Goal: Check status: Check status

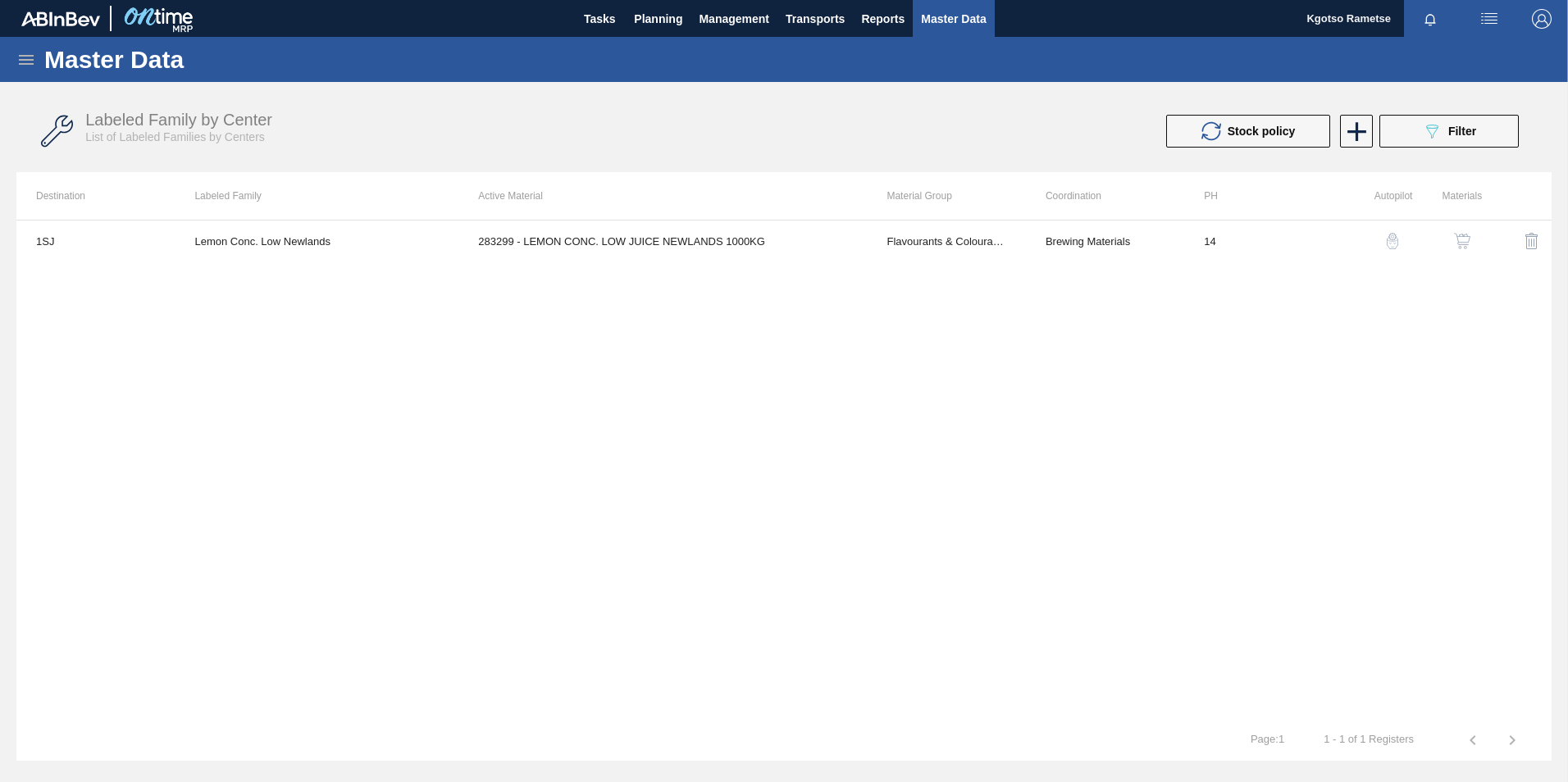
drag, startPoint x: 723, startPoint y: 539, endPoint x: 715, endPoint y: 532, distance: 10.6
click at [723, 541] on div "1SJ Lemon Conc. Low Newlands 283299 - LEMON CONC. LOW JUICE NEWLANDS 1000KG Fla…" at bounding box center [784, 470] width 1535 height 500
click at [658, 32] on button "Planning" at bounding box center [658, 18] width 65 height 37
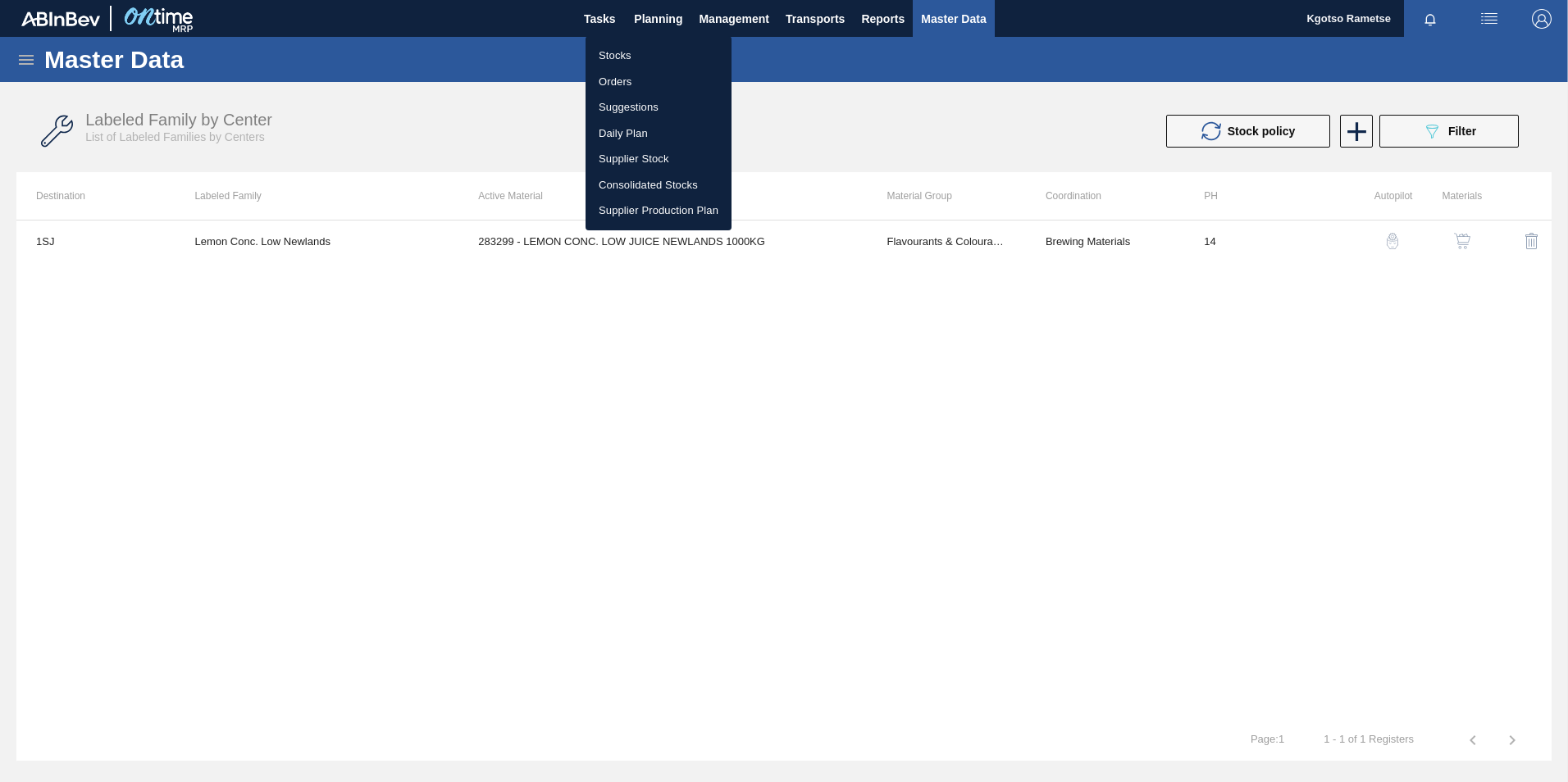
drag, startPoint x: 638, startPoint y: 53, endPoint x: 641, endPoint y: 70, distance: 17.3
click at [638, 55] on li "Stocks" at bounding box center [659, 56] width 146 height 26
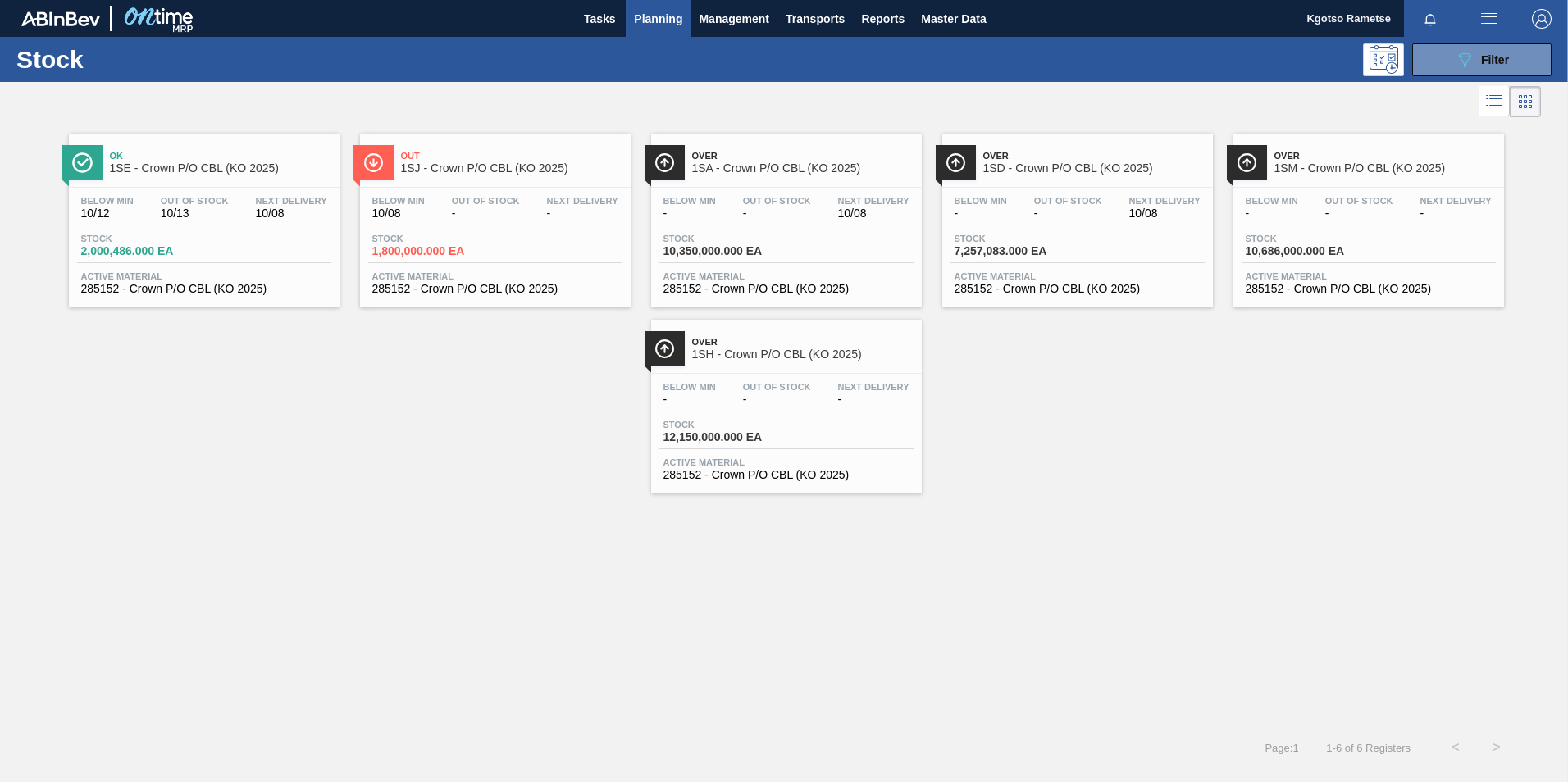
click at [484, 182] on div "Out 1SJ - Crown P/O CBL (KO 2025) Below Min 10/08 Out Of Stock - Next Delivery …" at bounding box center [495, 220] width 270 height 174
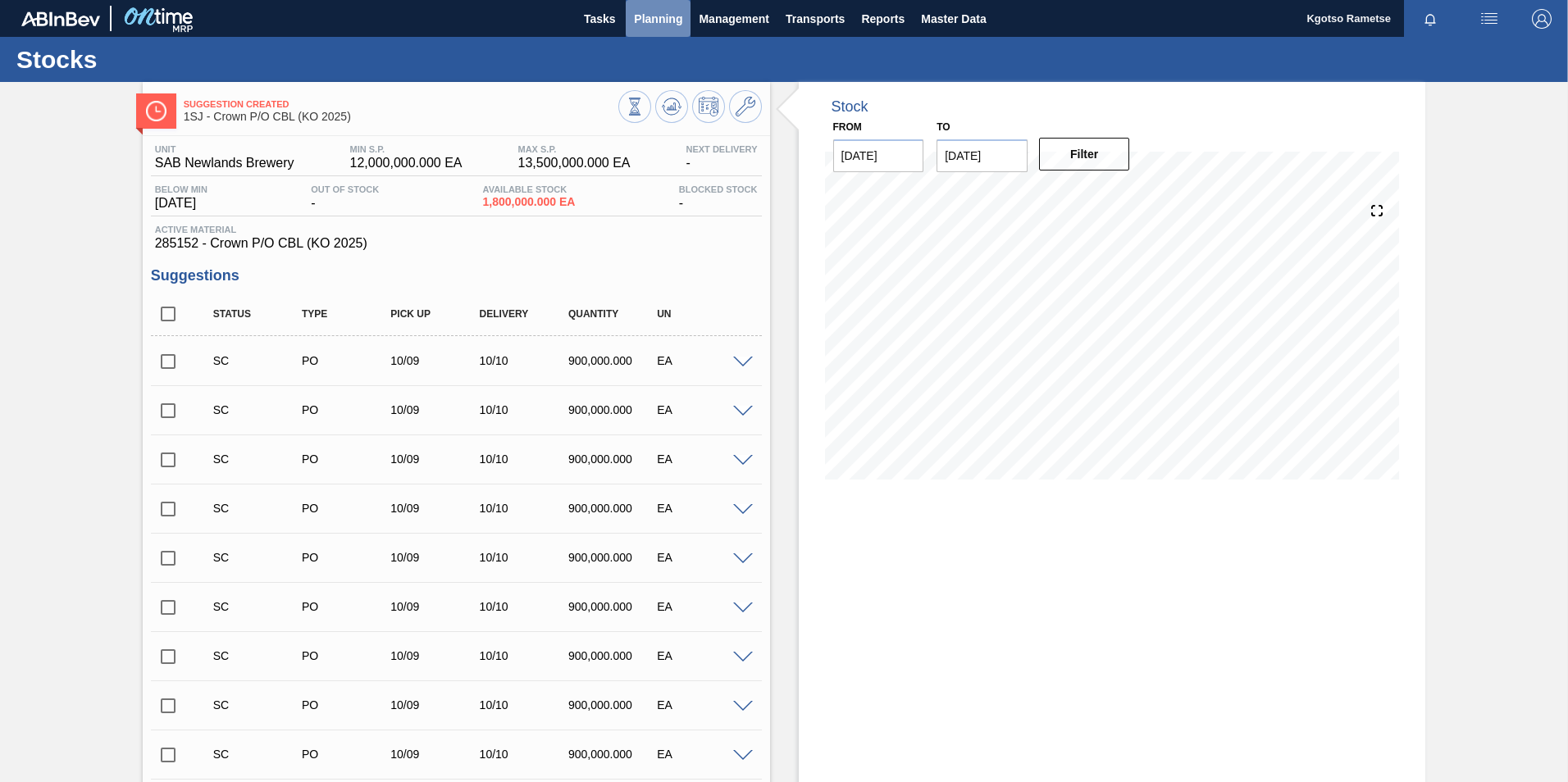
click at [667, 11] on span "Planning" at bounding box center [658, 19] width 48 height 20
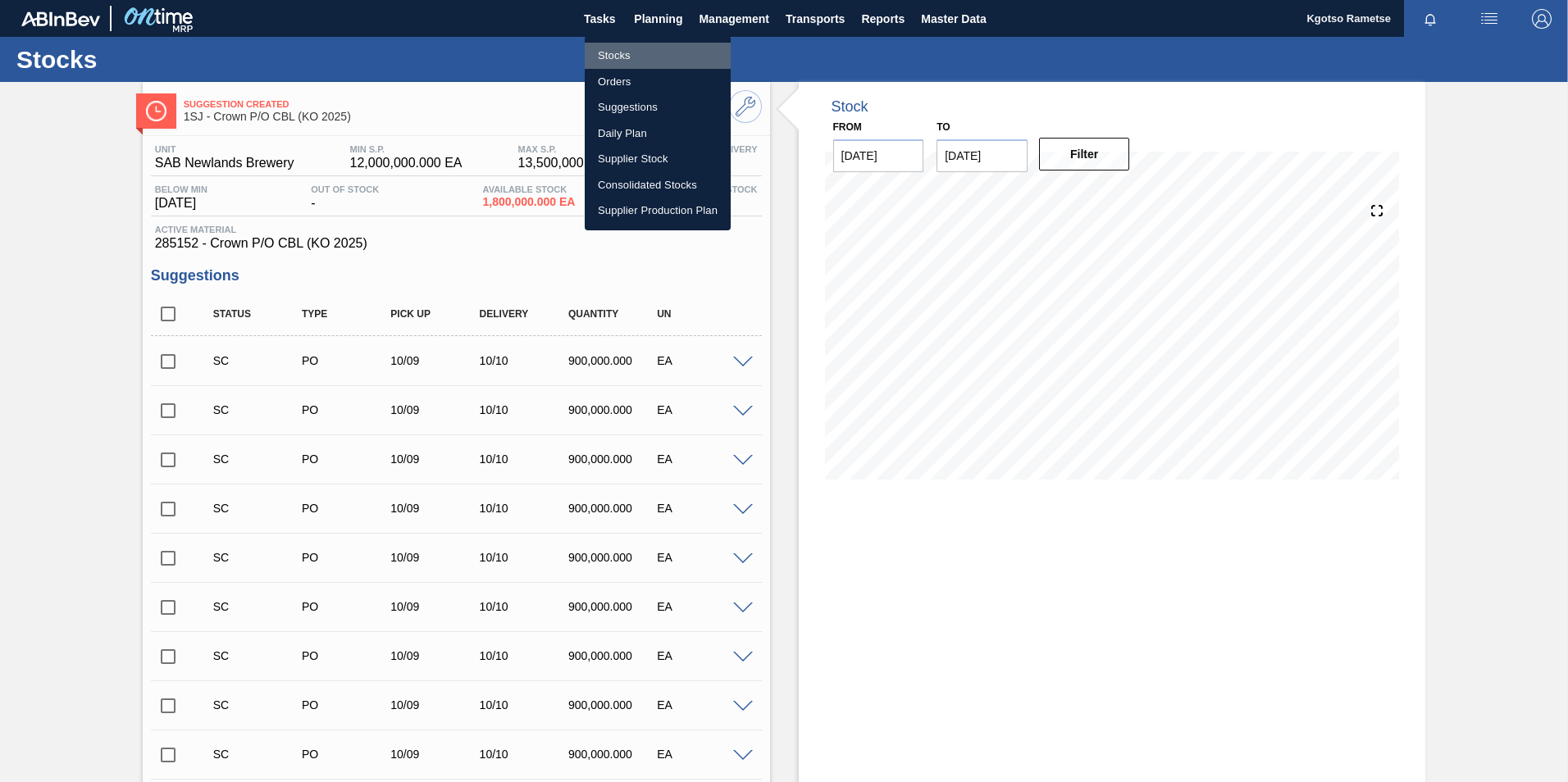
click at [638, 45] on li "Stocks" at bounding box center [658, 56] width 146 height 26
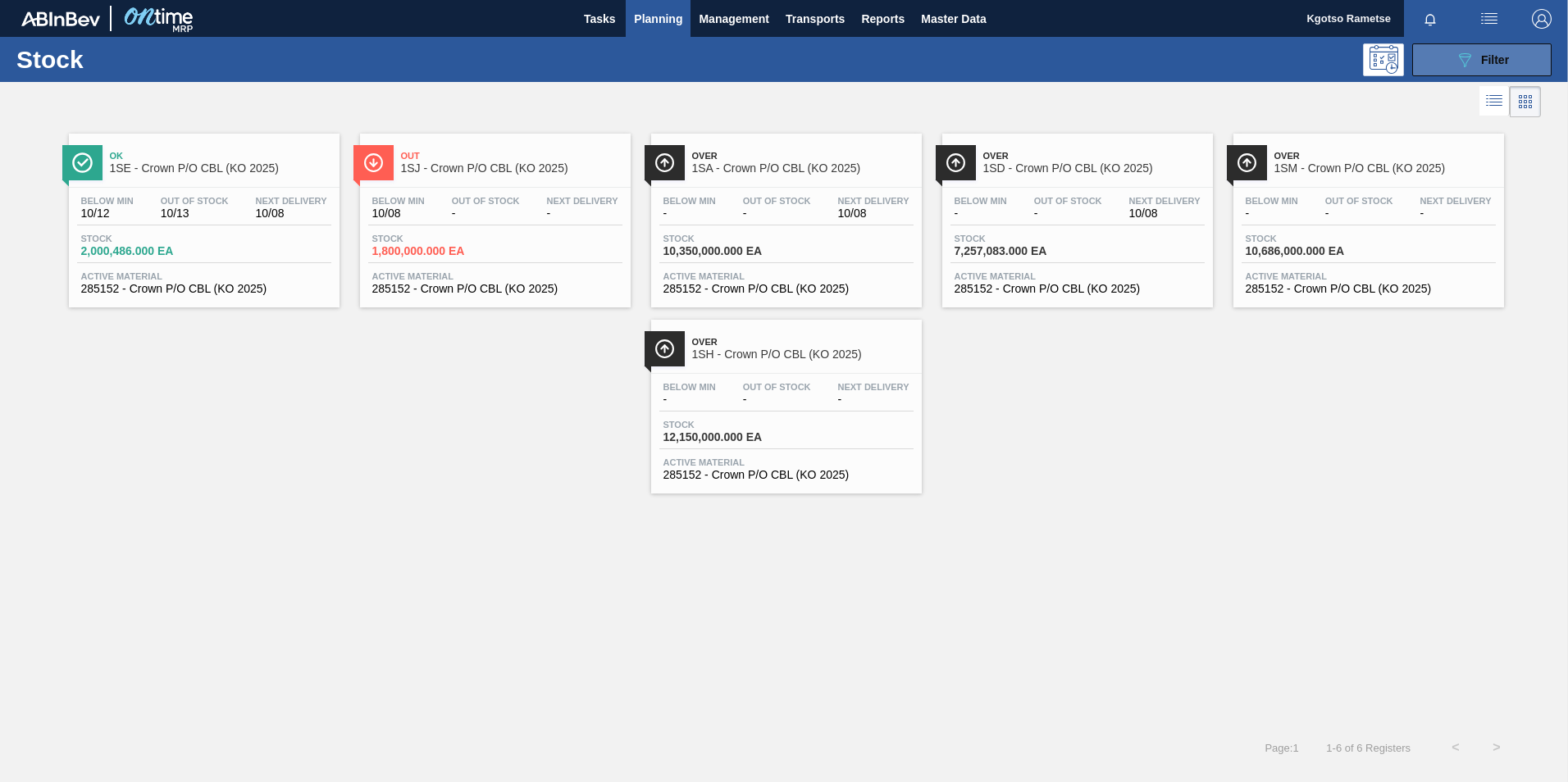
click at [1432, 68] on button "089F7B8B-B2A5-4AFE-B5C0-19BA573D28AC Filter" at bounding box center [1481, 60] width 140 height 33
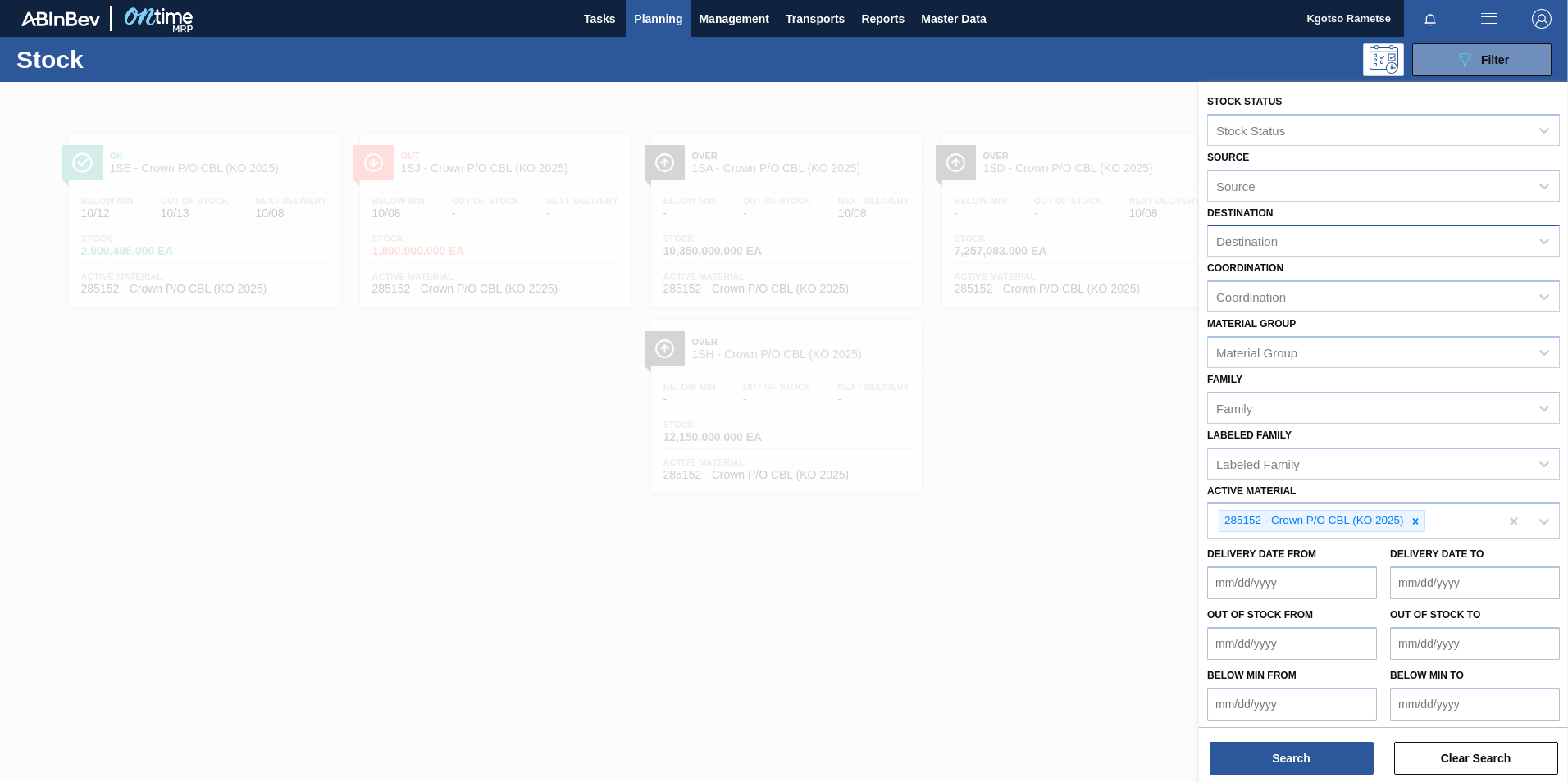
scroll to position [5, 0]
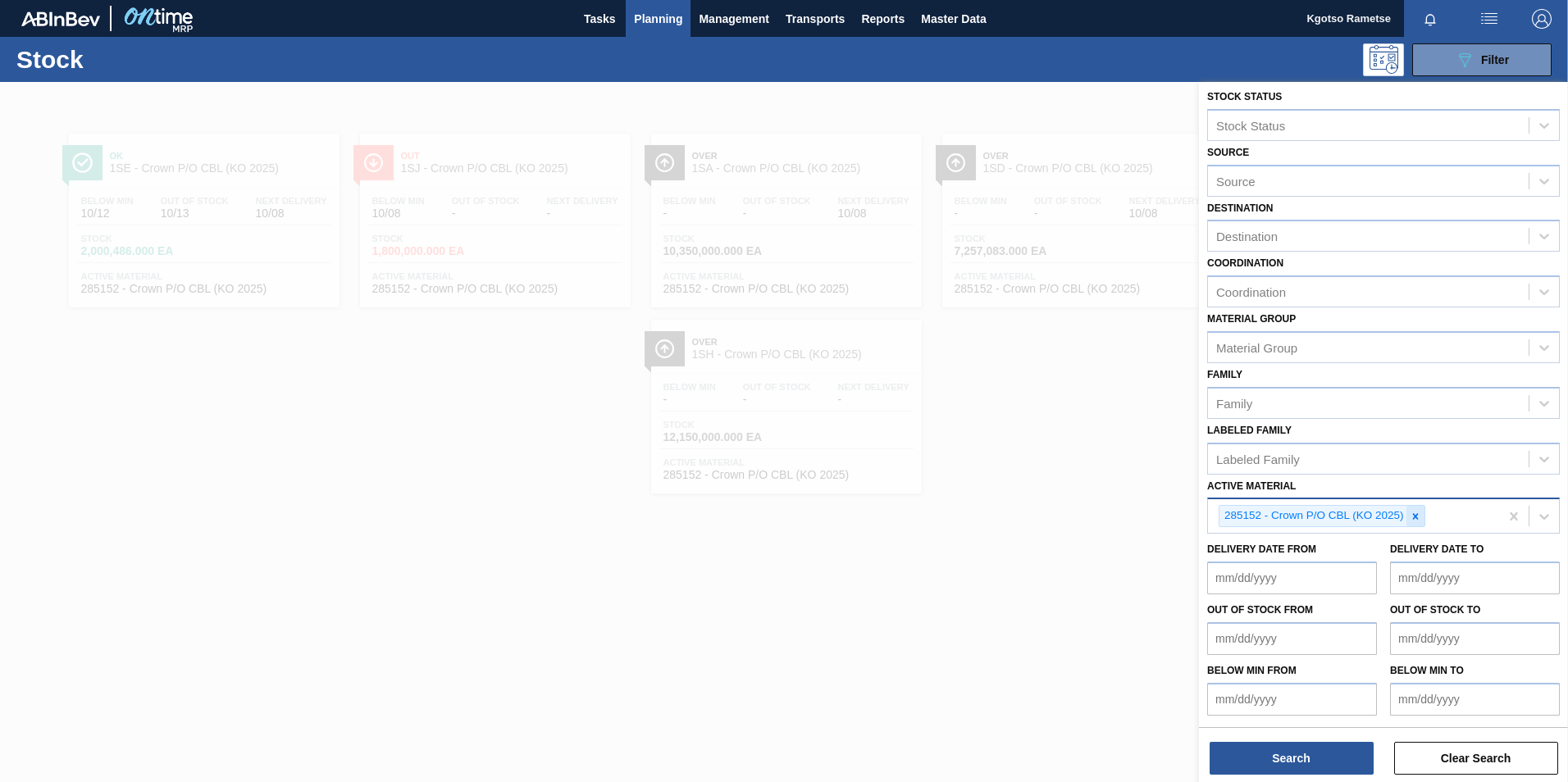
click at [1413, 514] on icon at bounding box center [1414, 516] width 5 height 5
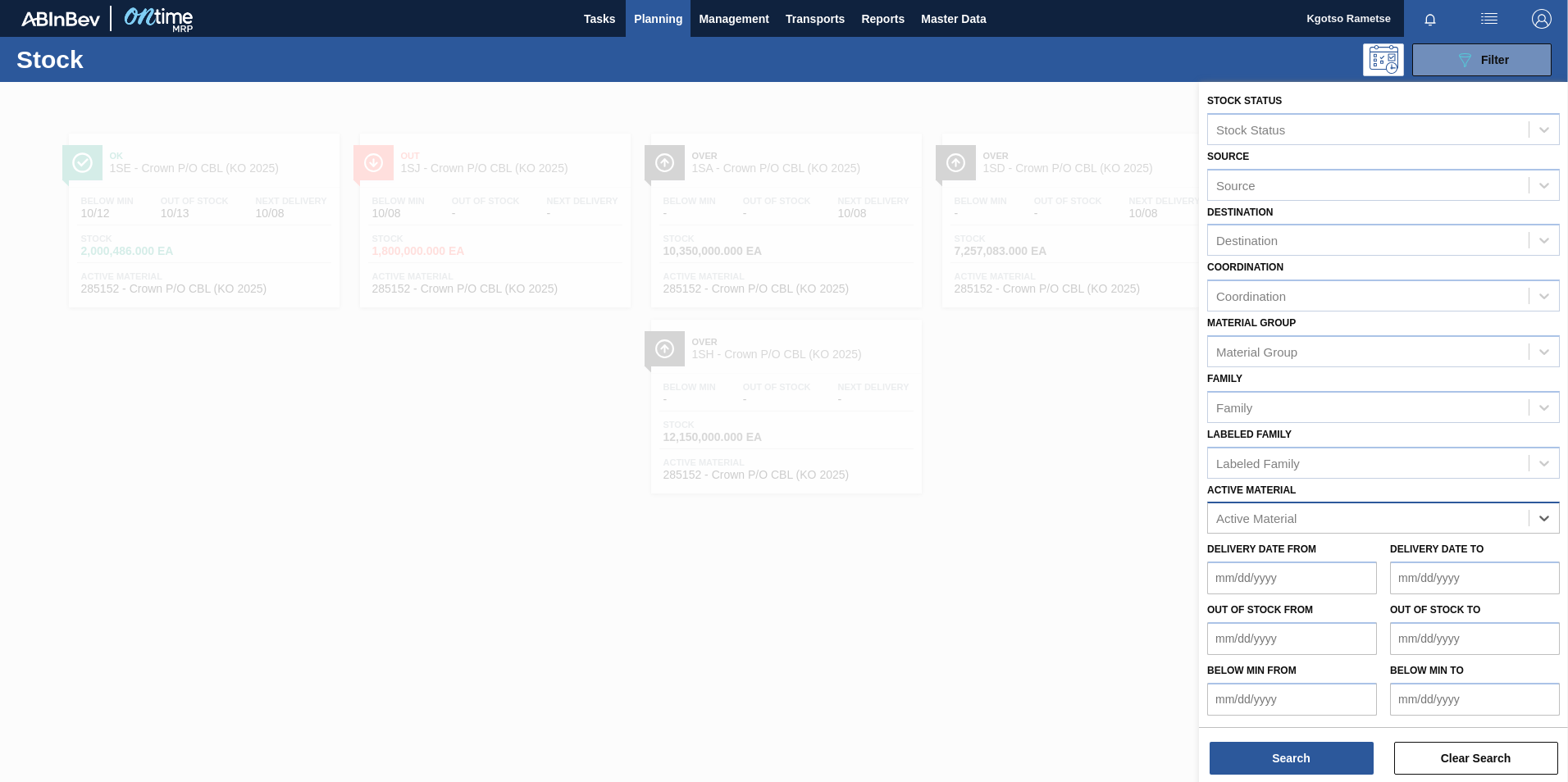
scroll to position [1, 0]
drag, startPoint x: 659, startPoint y: 28, endPoint x: 649, endPoint y: 73, distance: 46.1
click at [658, 28] on span "Planning" at bounding box center [658, 19] width 48 height 20
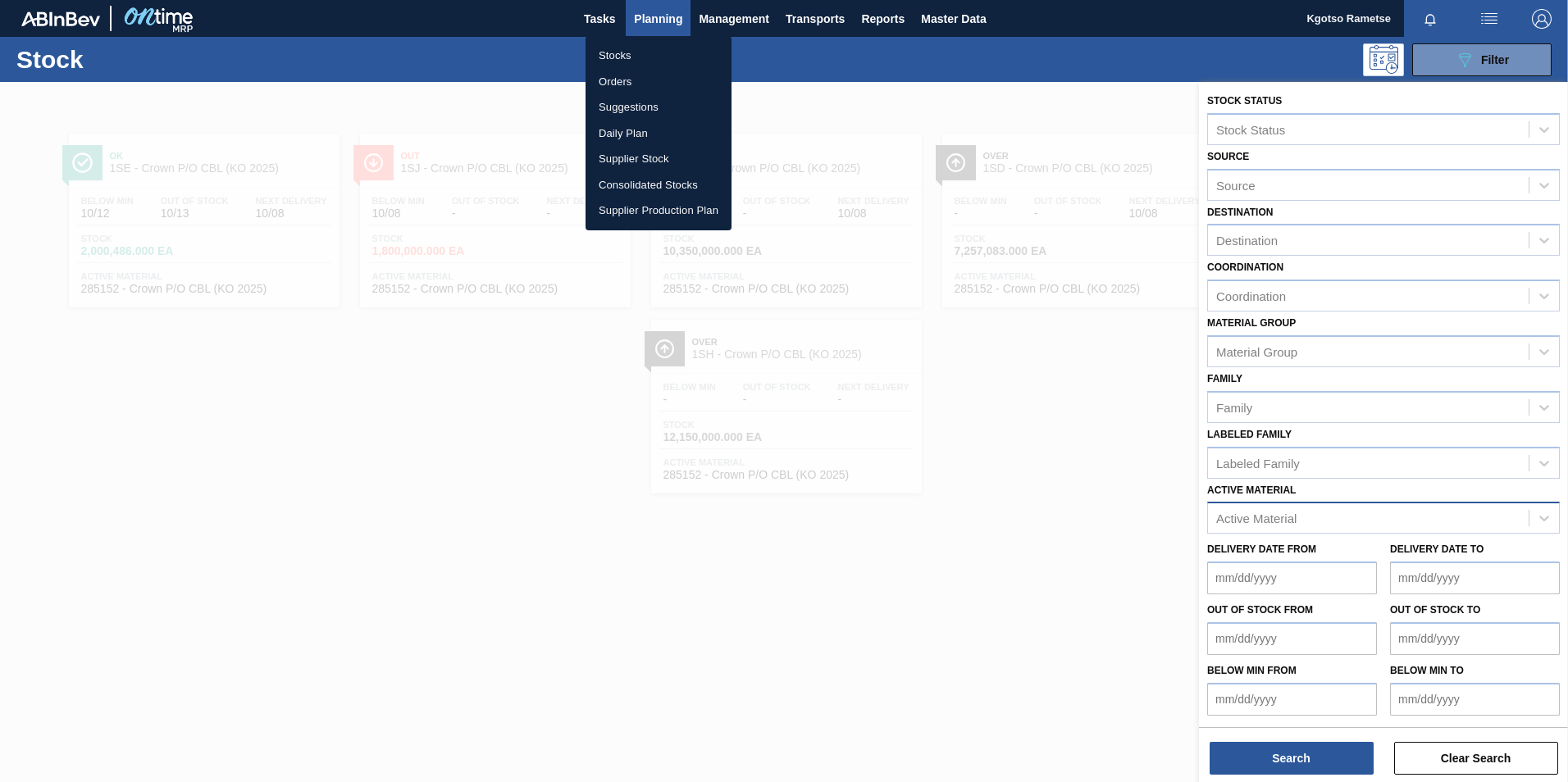
click at [636, 85] on li "Orders" at bounding box center [659, 81] width 146 height 26
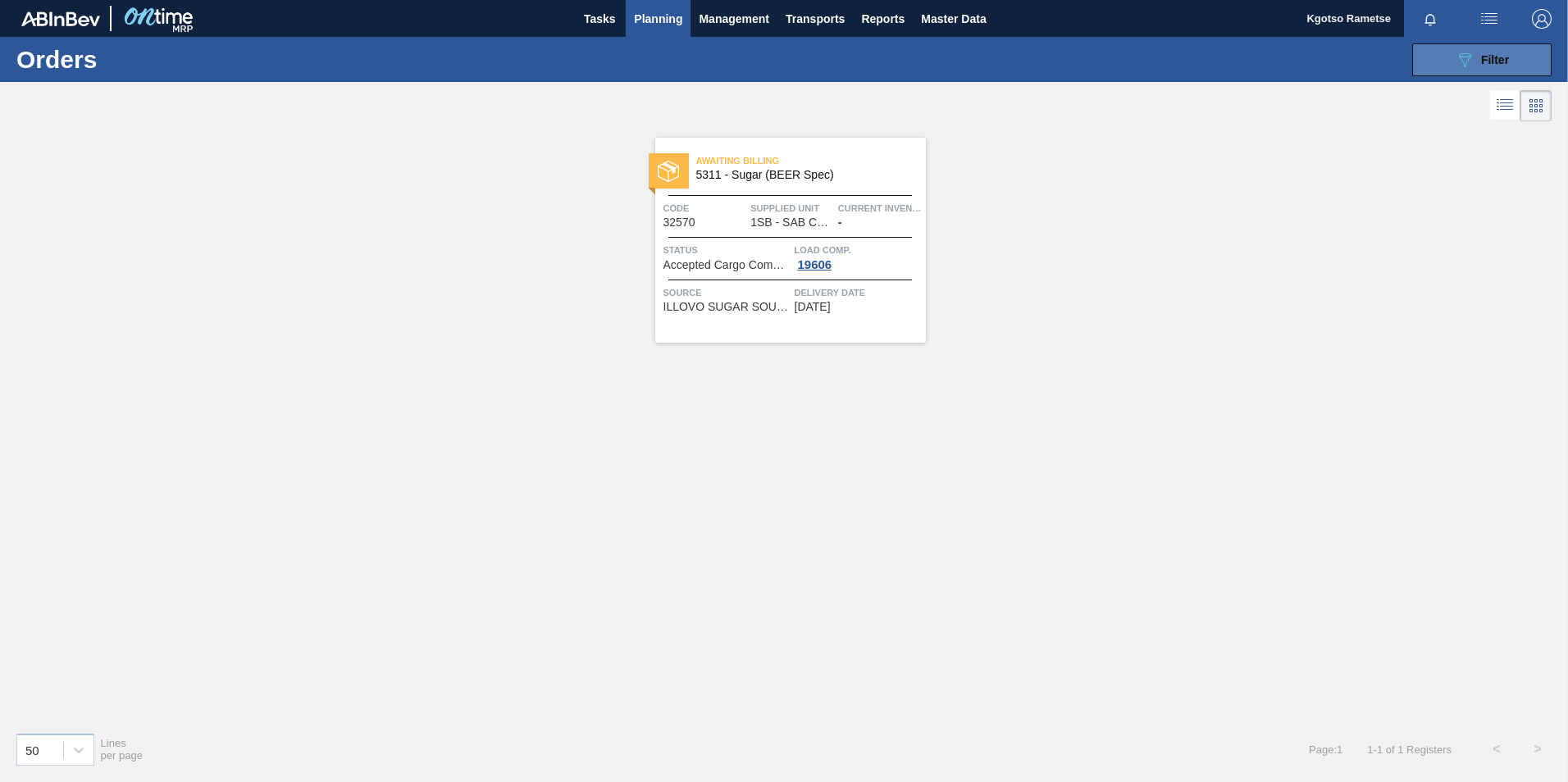
click at [1438, 56] on button "089F7B8B-B2A5-4AFE-B5C0-19BA573D28AC Filter" at bounding box center [1481, 60] width 140 height 33
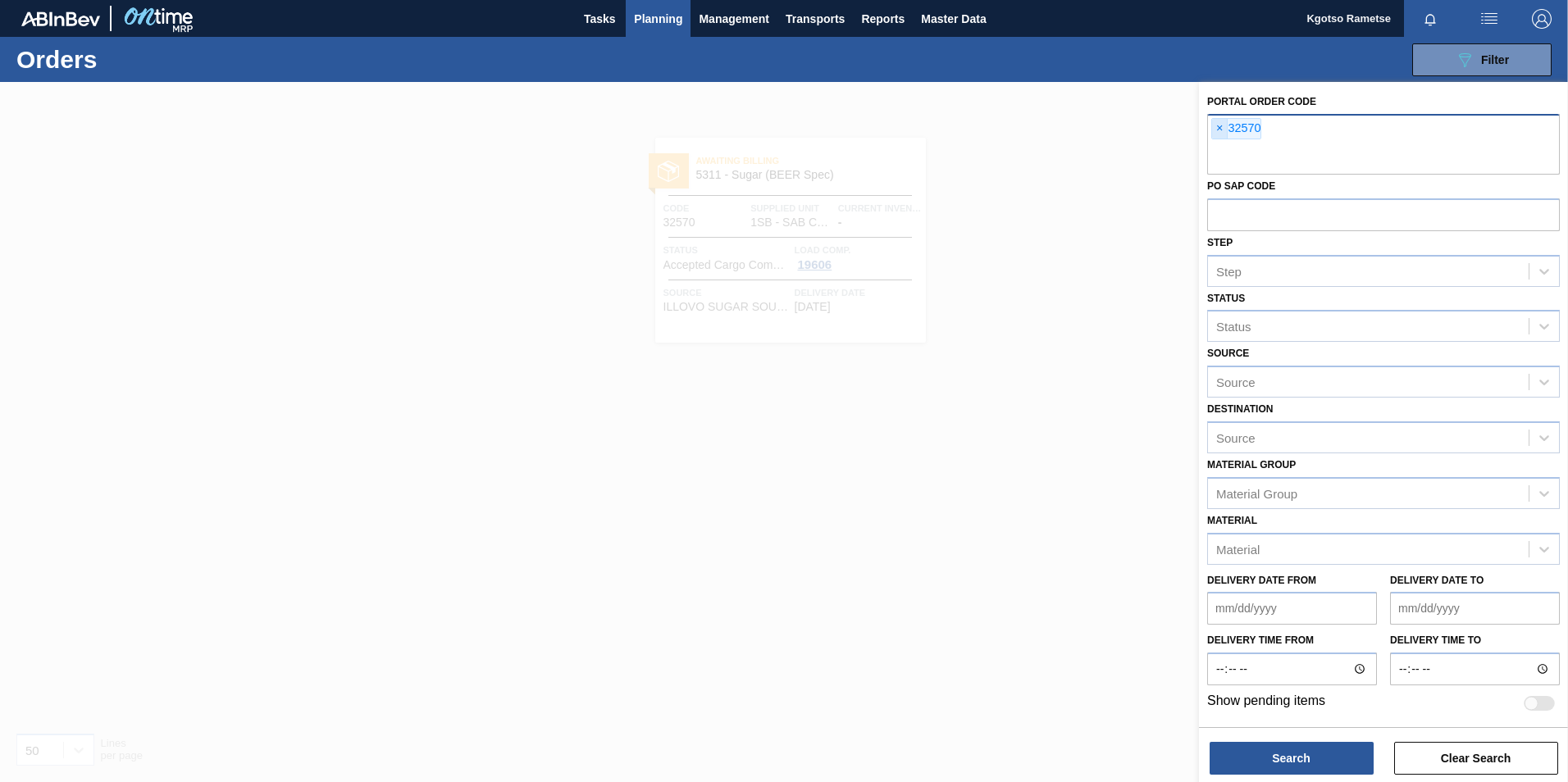
click at [1221, 130] on span "×" at bounding box center [1219, 129] width 16 height 20
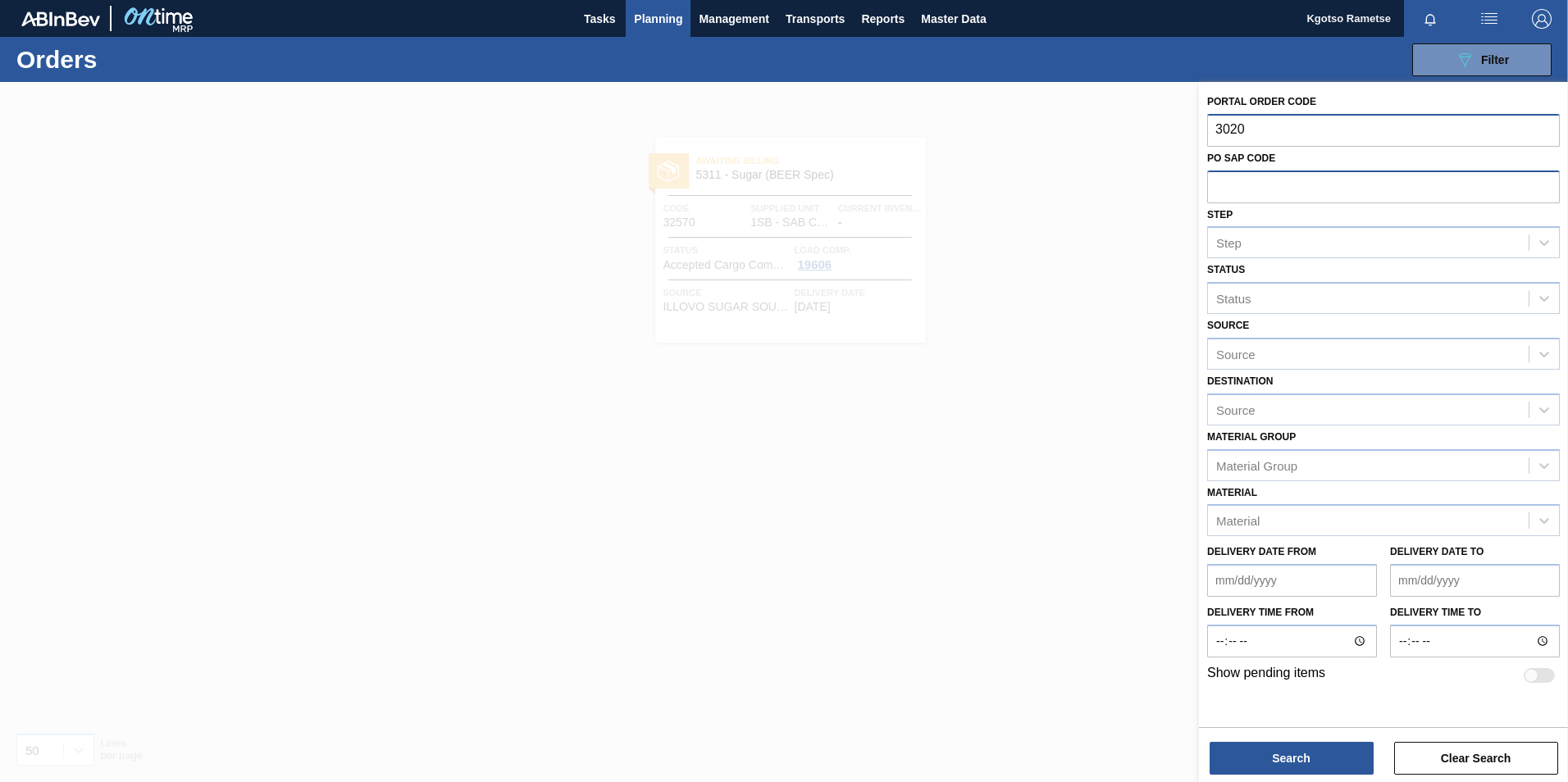
type input "30200"
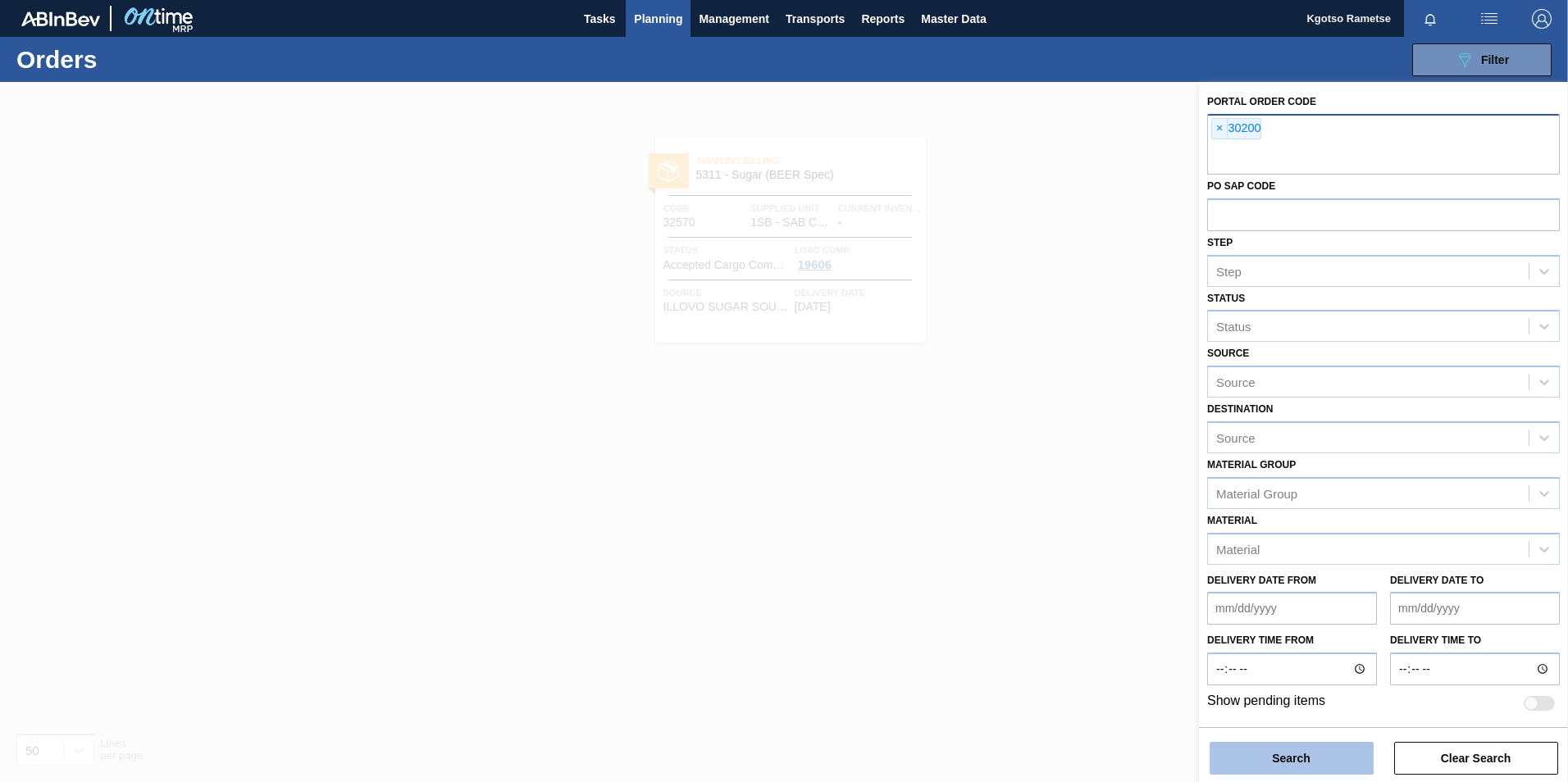
click at [1289, 756] on button "Search" at bounding box center [1291, 758] width 164 height 33
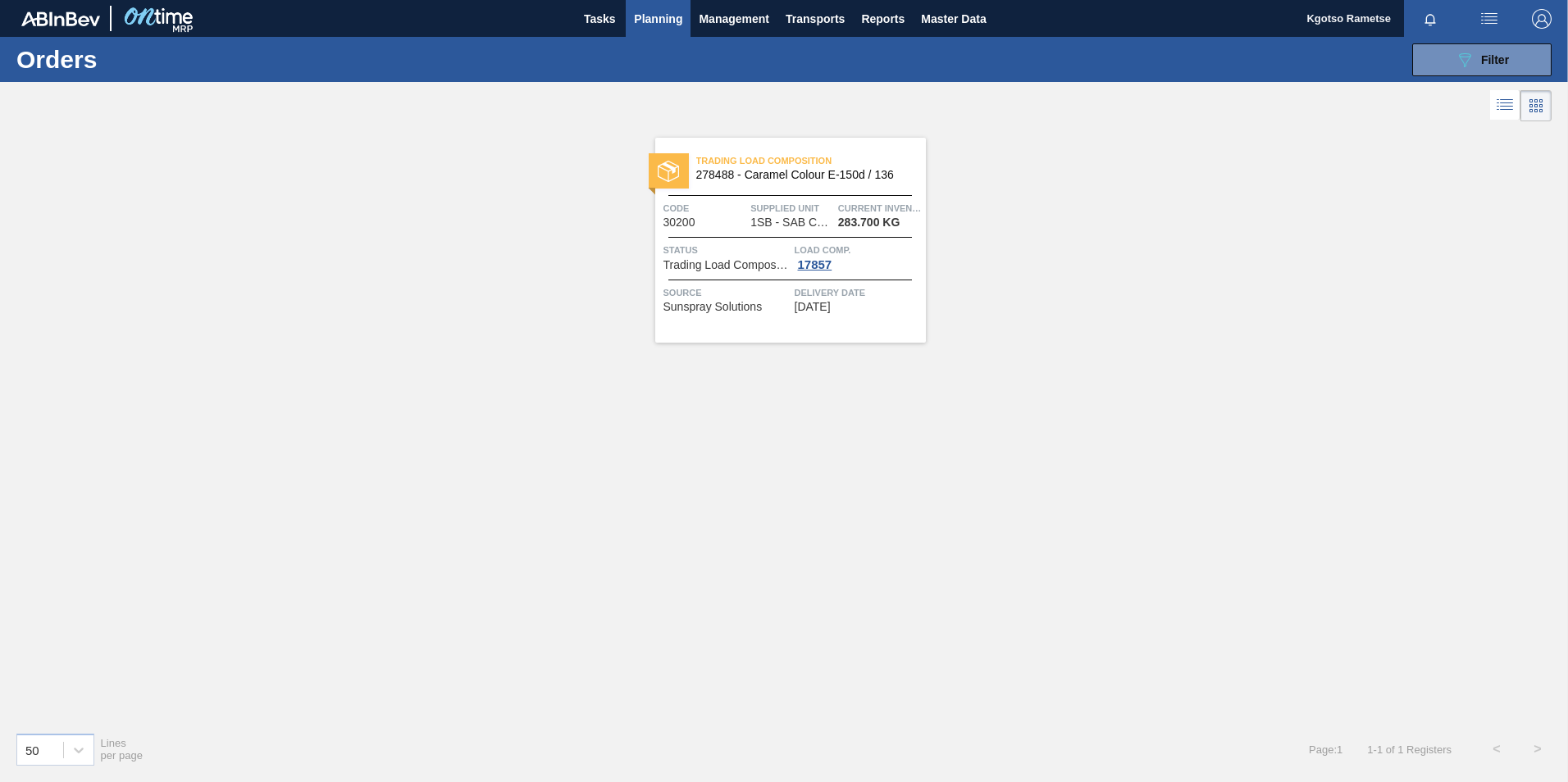
click at [756, 229] on div "Trading Load Composition 278488 - Caramel Colour E-150d / 136 Code 30200 Suppli…" at bounding box center [790, 240] width 270 height 205
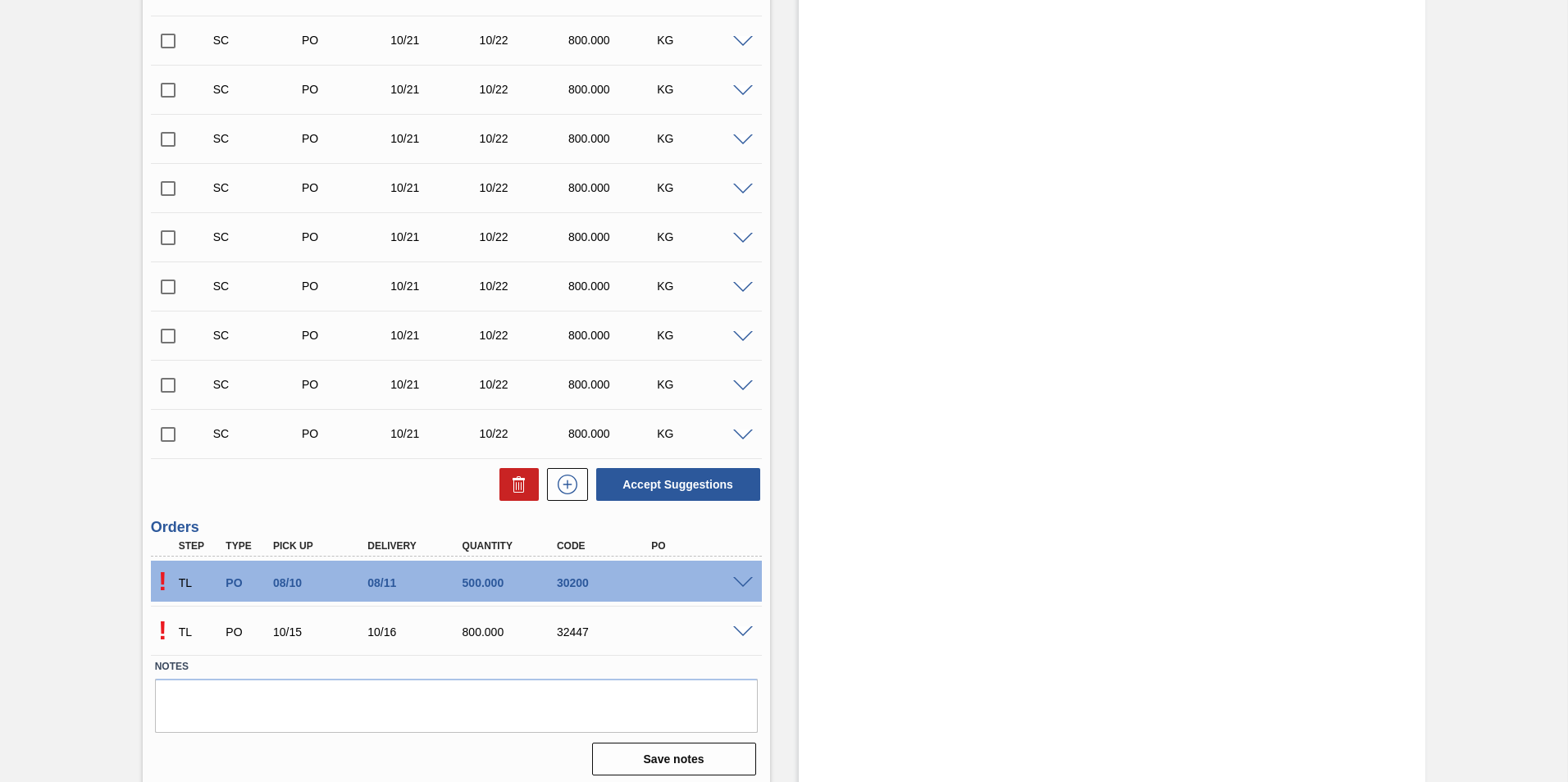
scroll to position [1263, 0]
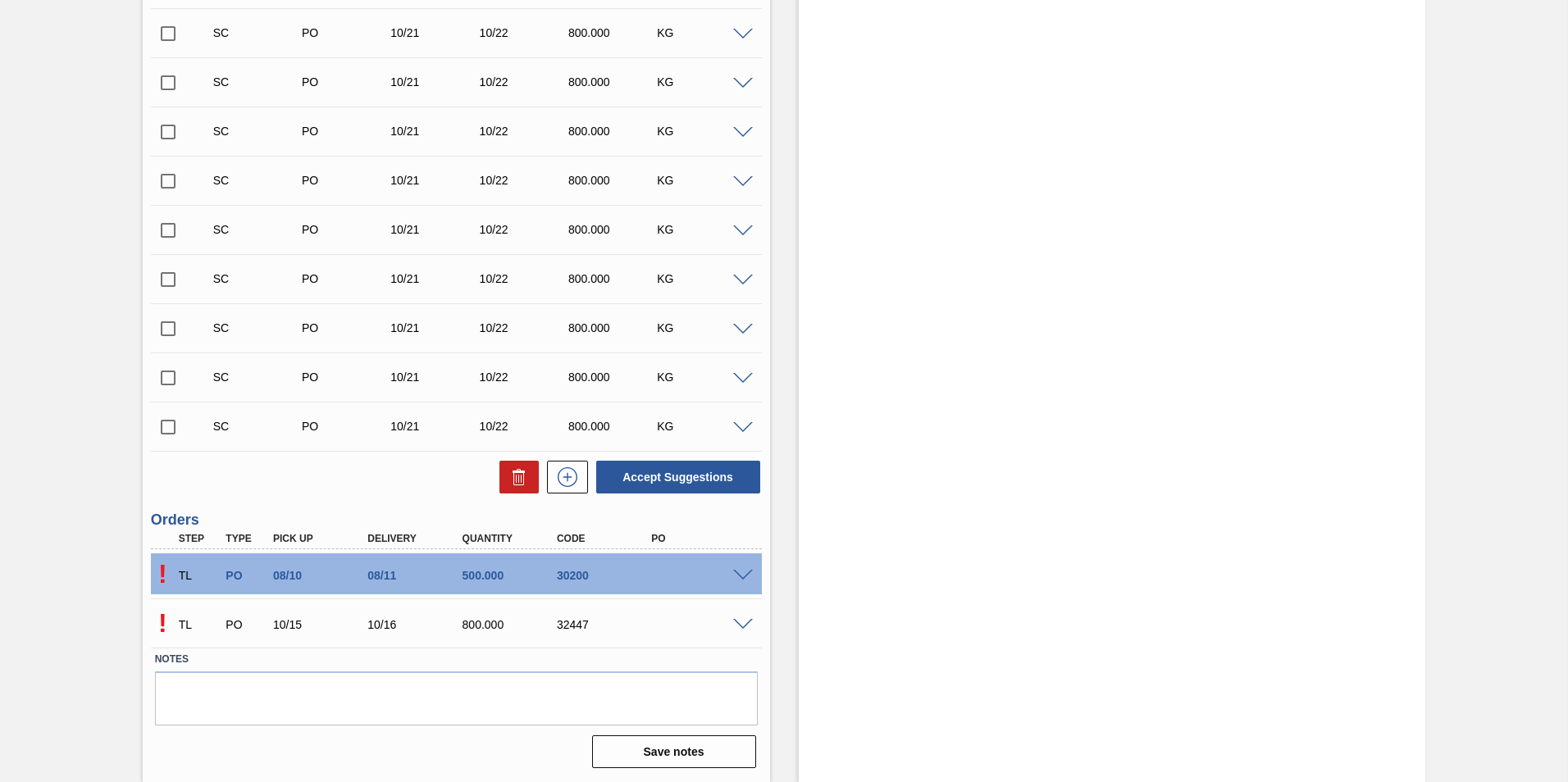
click at [746, 573] on span at bounding box center [743, 576] width 20 height 12
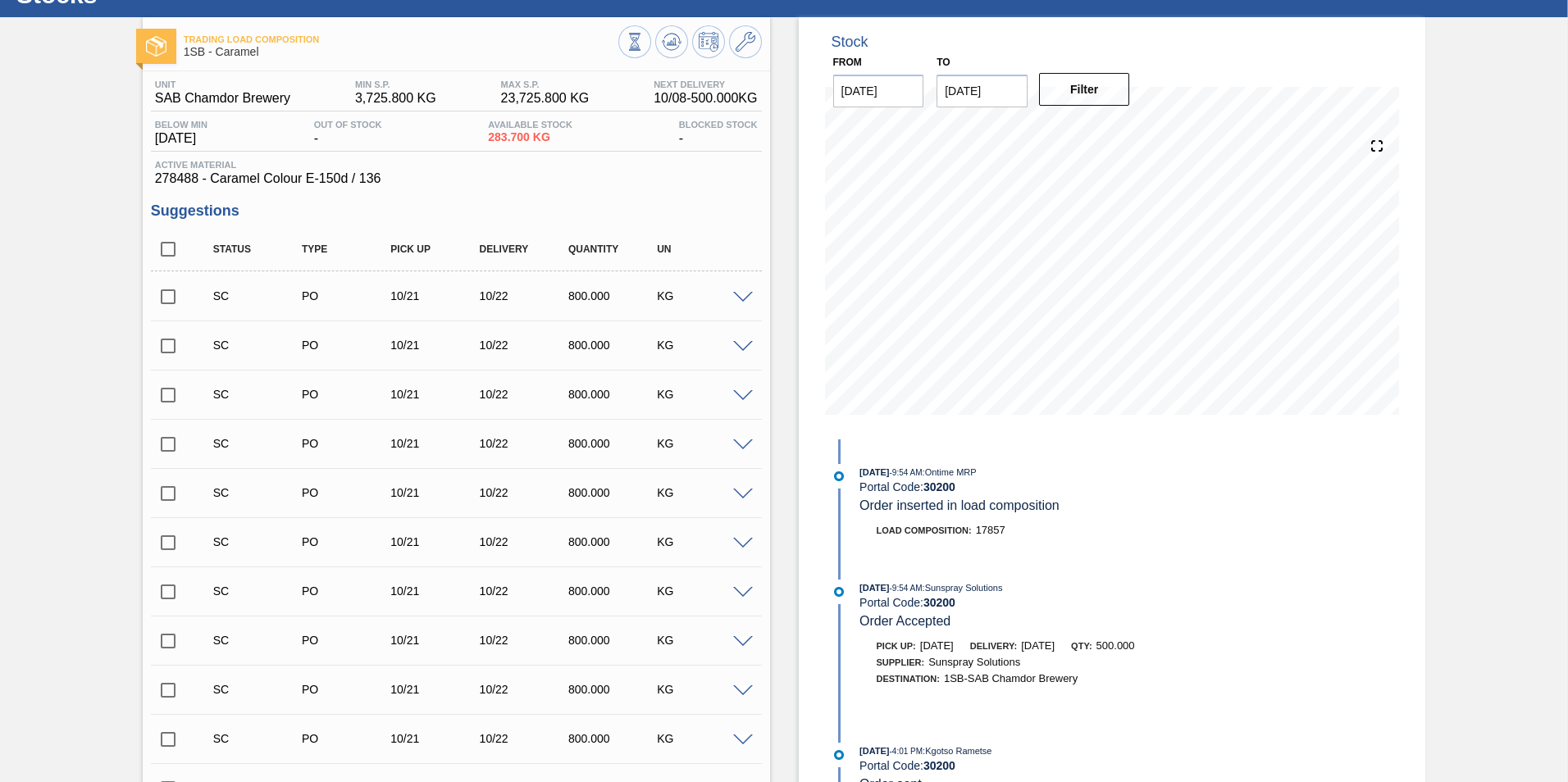
scroll to position [0, 0]
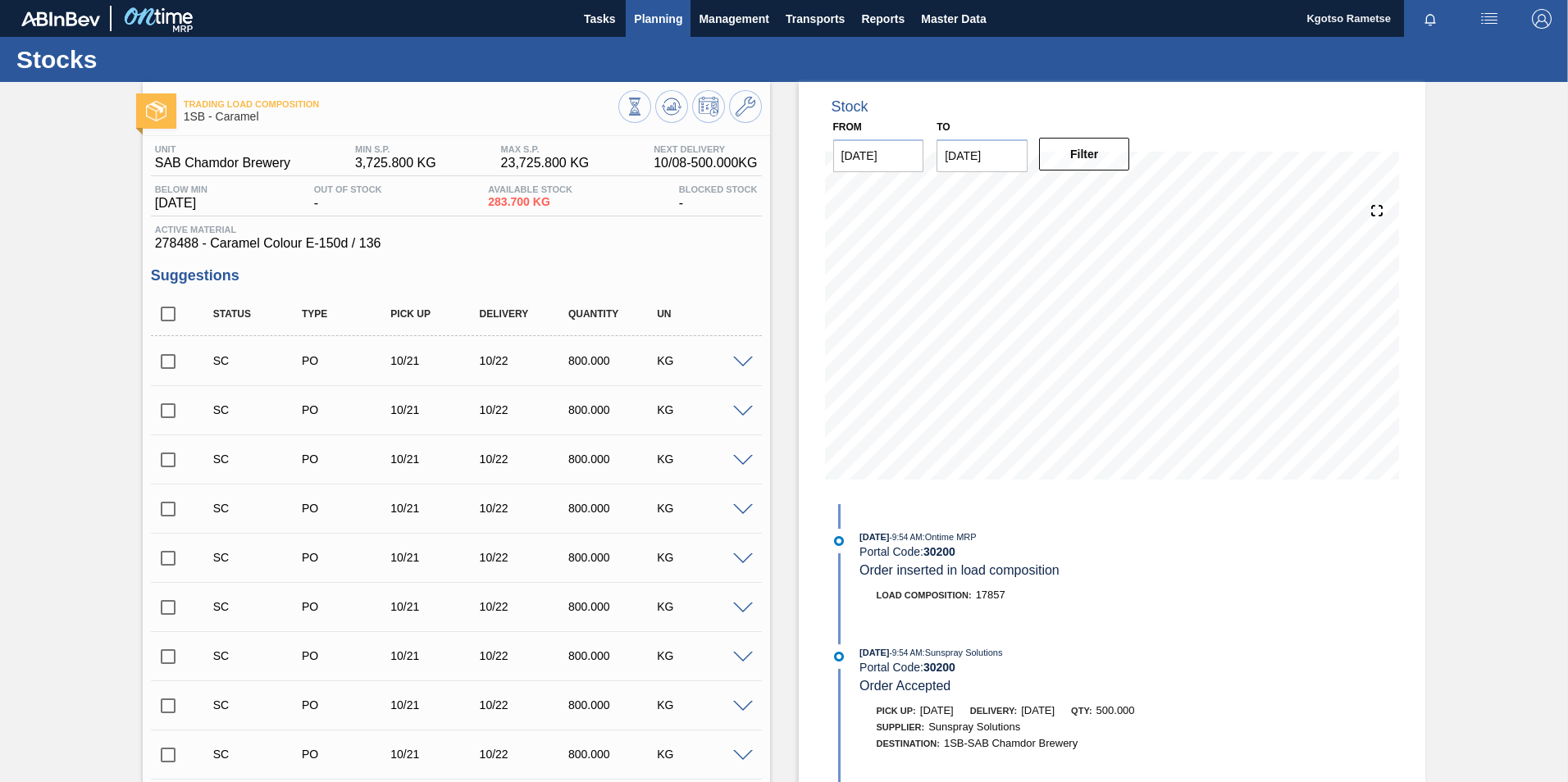
click at [649, 10] on span "Planning" at bounding box center [658, 19] width 48 height 20
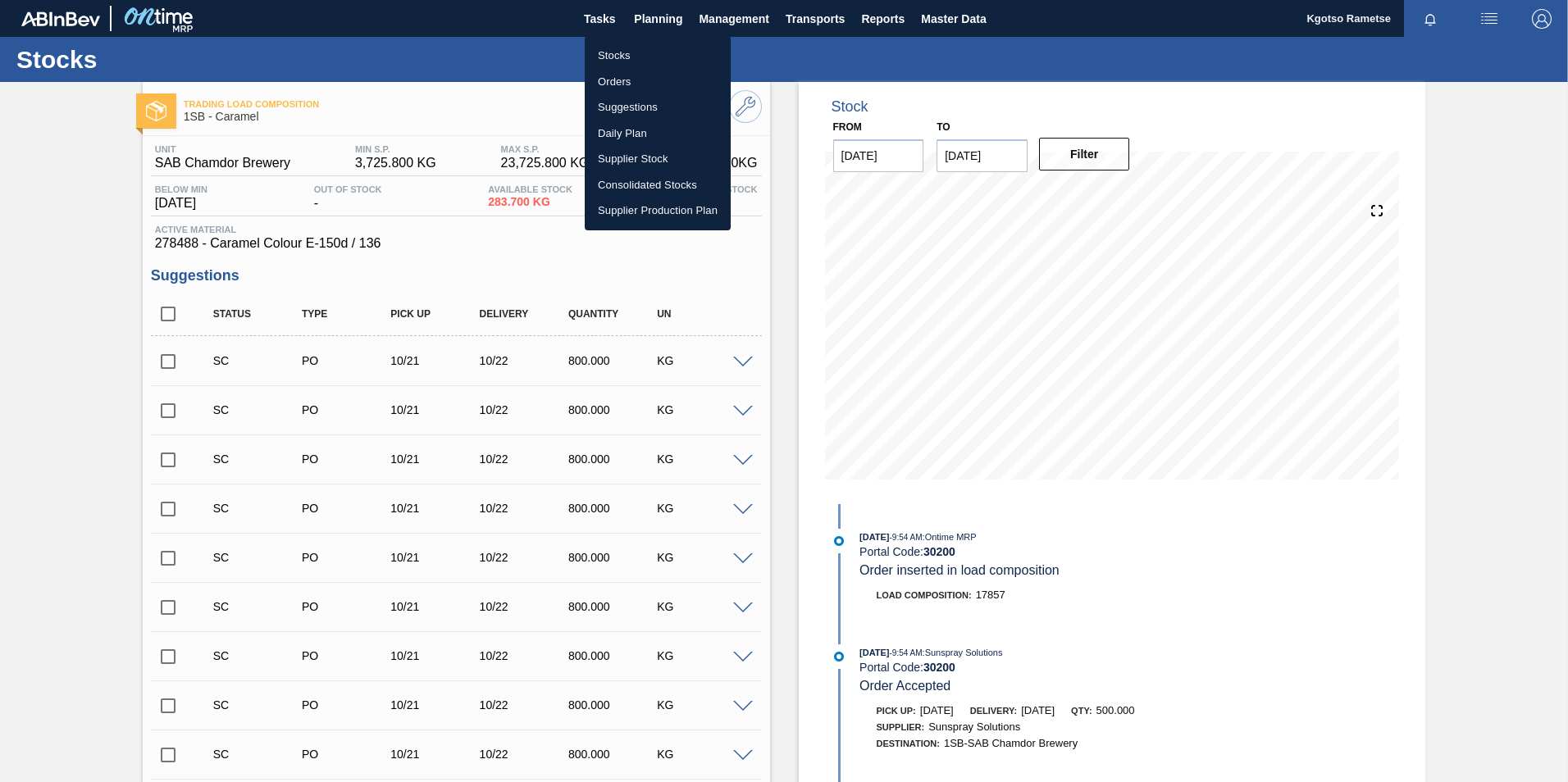
click at [625, 82] on li "Orders" at bounding box center [658, 81] width 146 height 26
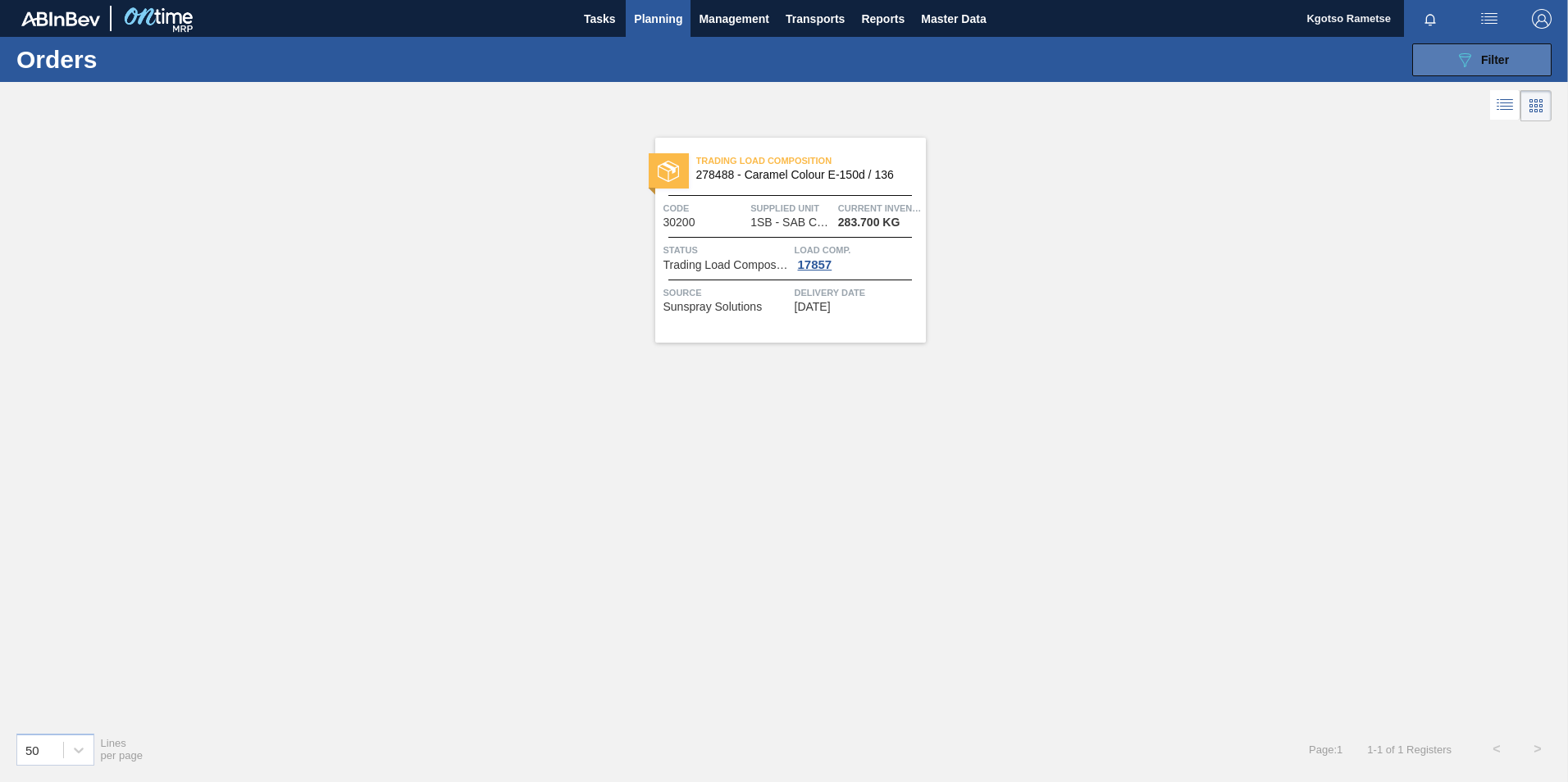
click at [1458, 68] on icon "089F7B8B-B2A5-4AFE-B5C0-19BA573D28AC" at bounding box center [1465, 60] width 20 height 20
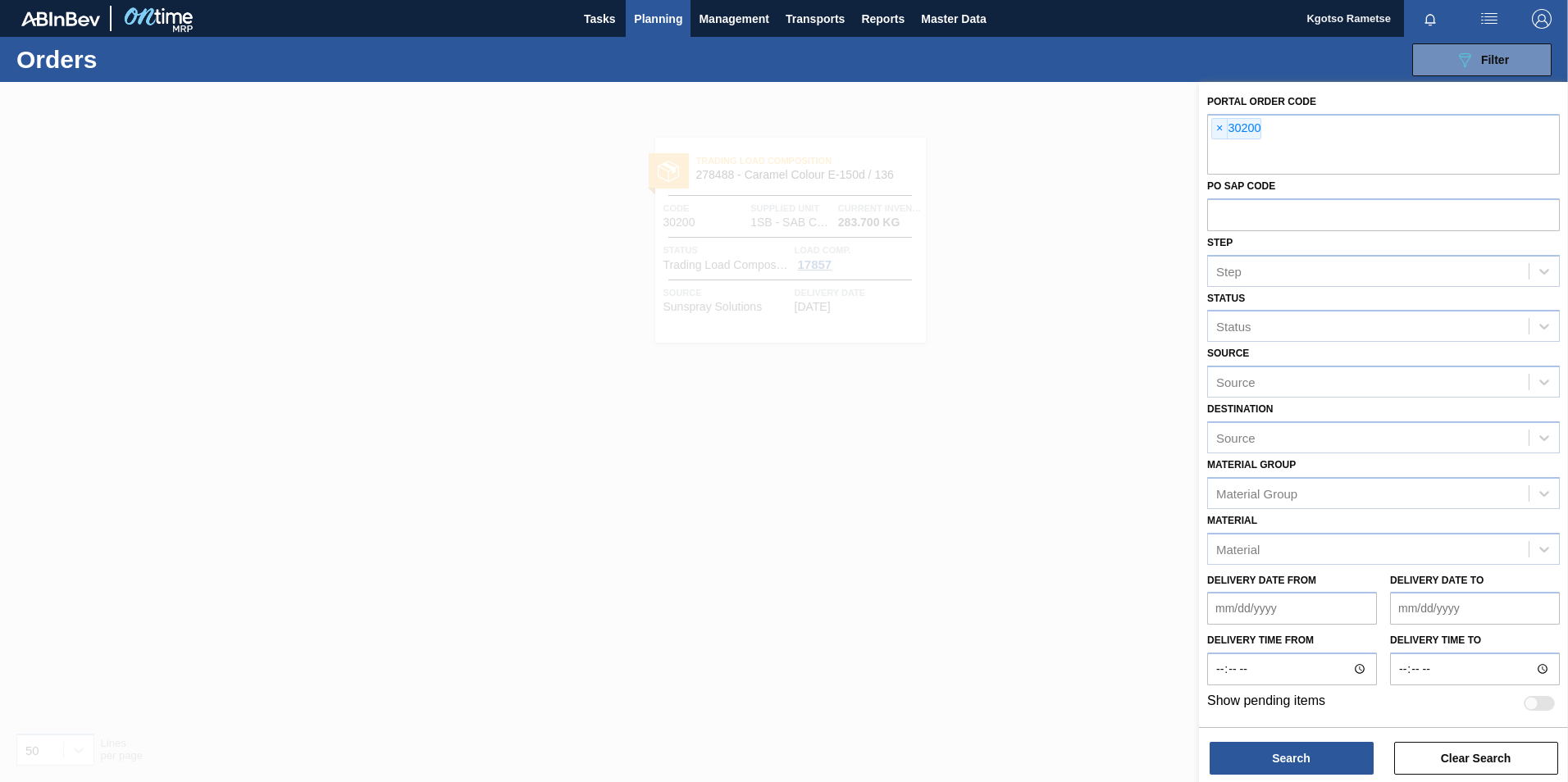
click at [790, 217] on div at bounding box center [784, 473] width 1568 height 782
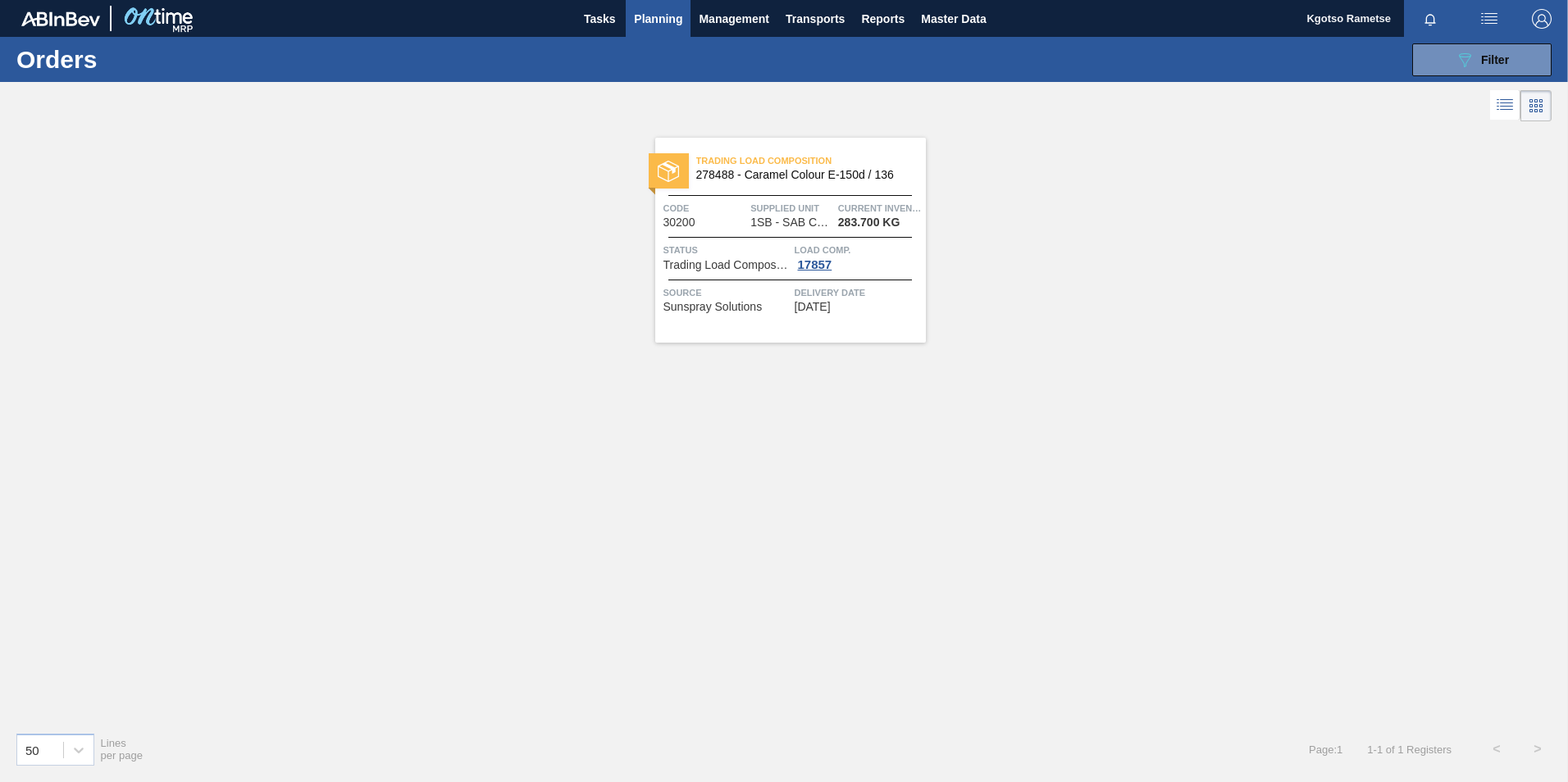
click at [758, 191] on div "Trading Load Composition 278488 - Caramel Colour E-150d / 136 Code 30200 Suppli…" at bounding box center [790, 240] width 270 height 205
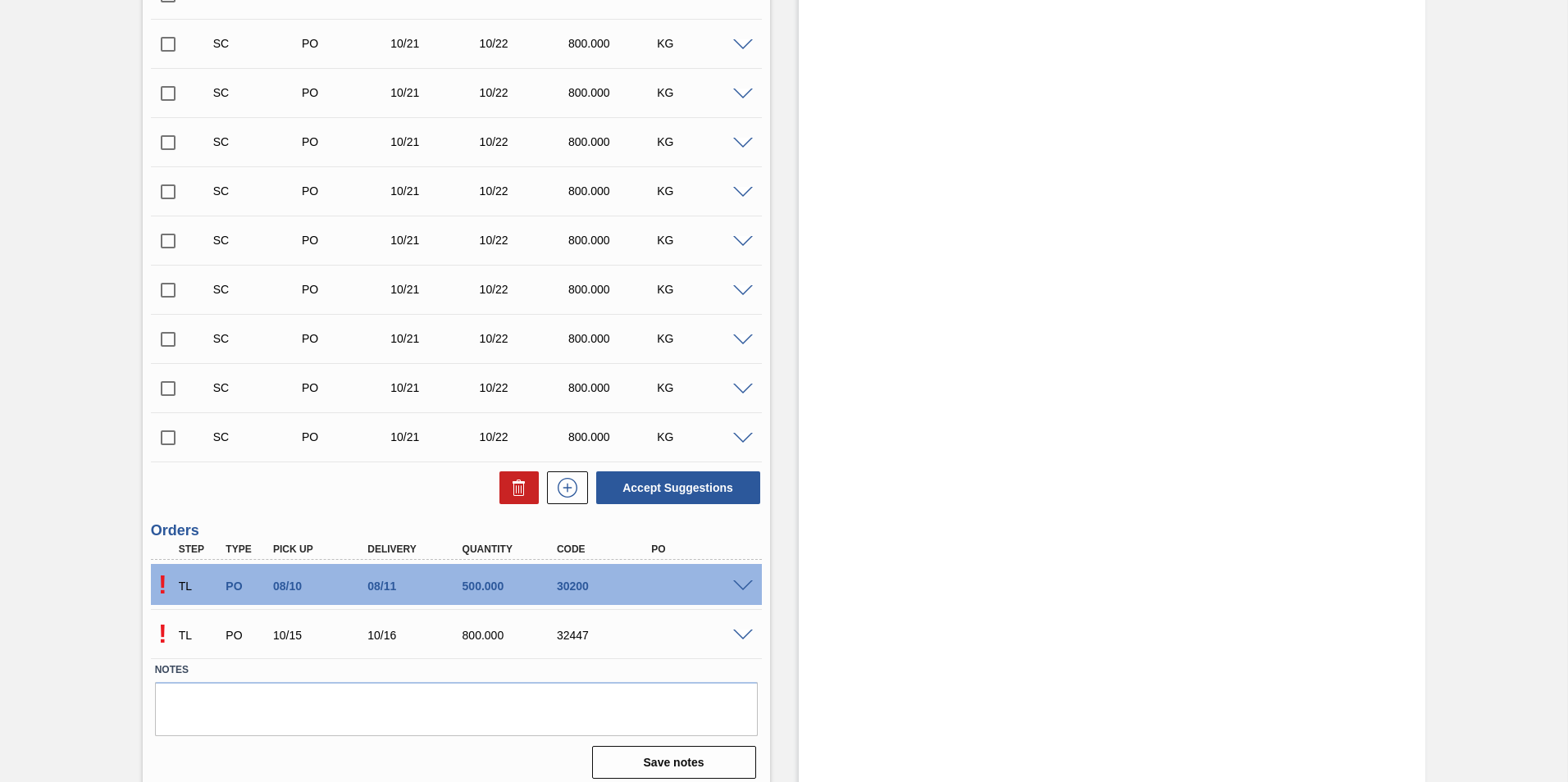
scroll to position [1263, 0]
